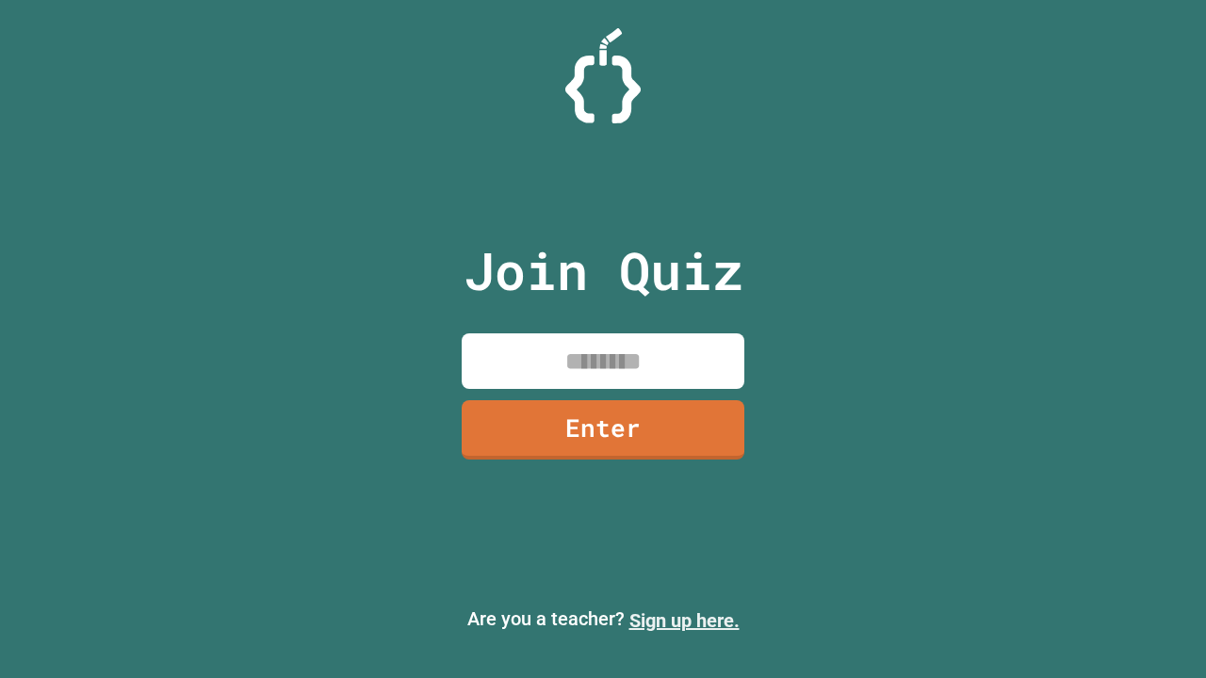
click at [684, 621] on link "Sign up here." at bounding box center [684, 620] width 110 height 23
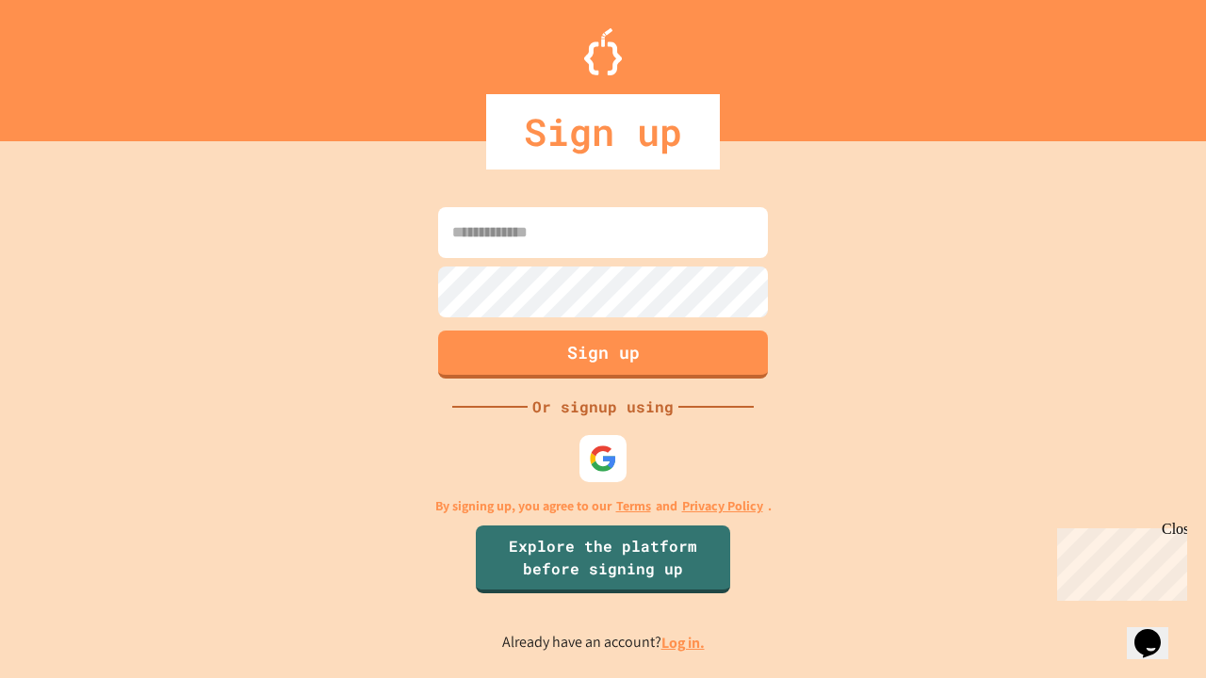
click at [684, 642] on link "Log in." at bounding box center [682, 643] width 43 height 20
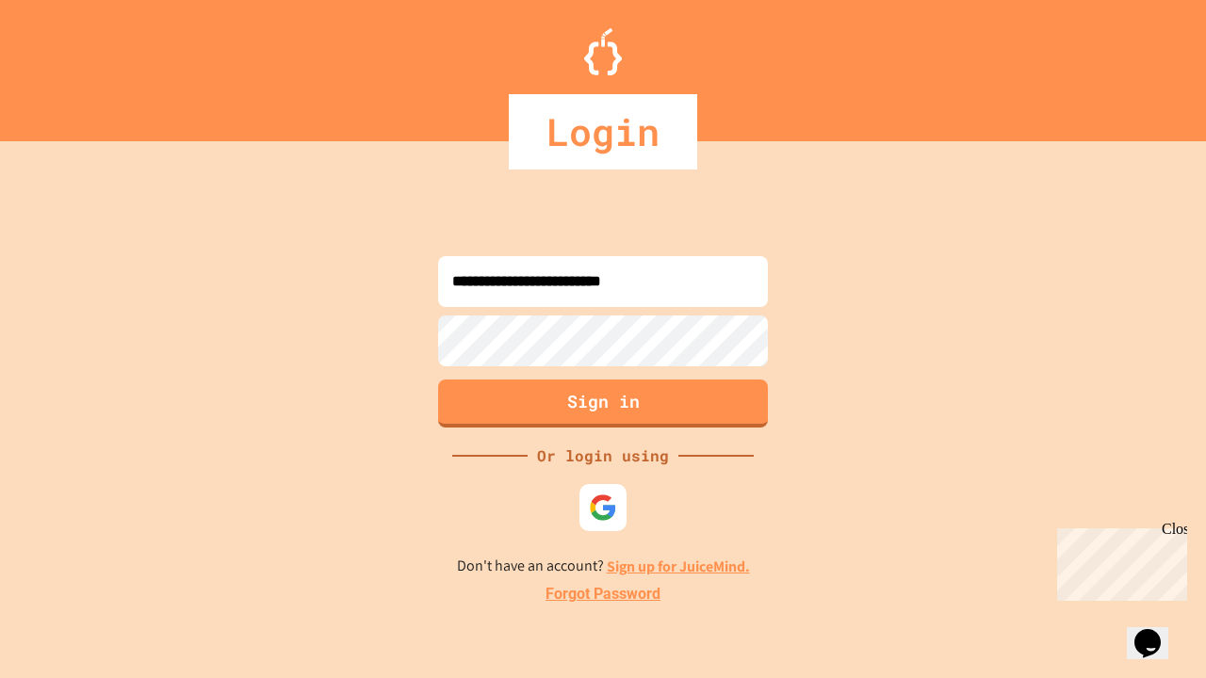
type input "**********"
